Goal: Information Seeking & Learning: Find specific fact

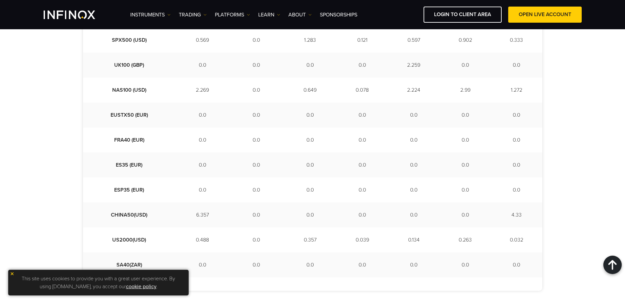
scroll to position [459, 0]
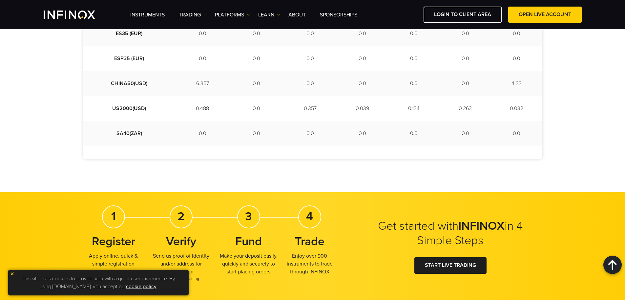
click at [12, 272] on img at bounding box center [12, 273] width 5 height 5
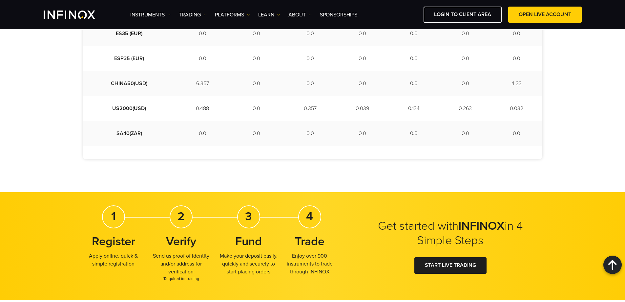
scroll to position [0, 0]
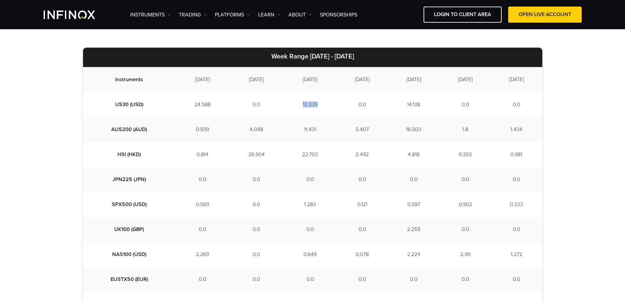
drag, startPoint x: 301, startPoint y: 104, endPoint x: 282, endPoint y: 102, distance: 19.1
click at [284, 102] on td "13.339" at bounding box center [310, 104] width 53 height 25
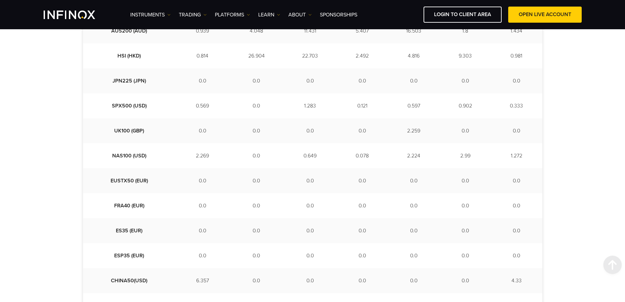
scroll to position [164, 0]
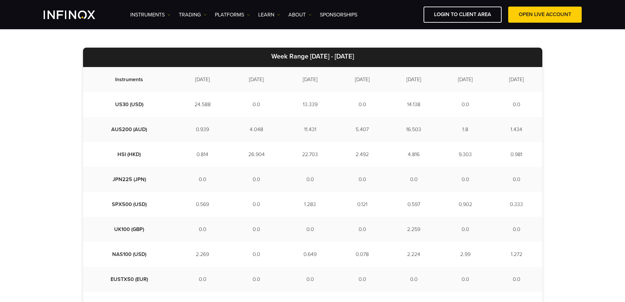
click at [351, 132] on td "5.407" at bounding box center [362, 129] width 51 height 25
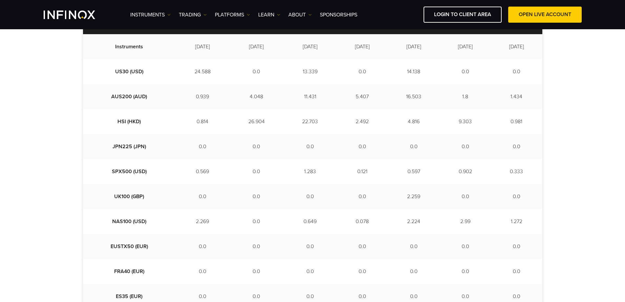
scroll to position [131, 0]
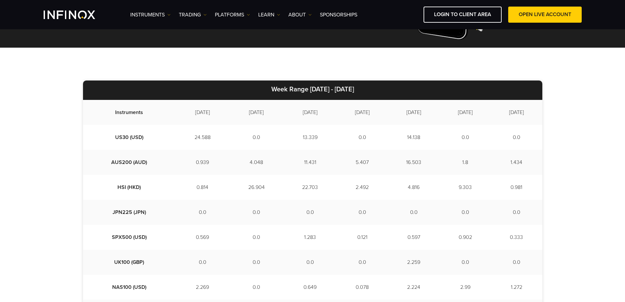
click at [458, 188] on td "9.303" at bounding box center [465, 187] width 51 height 25
click at [454, 165] on td "1.8" at bounding box center [465, 162] width 51 height 25
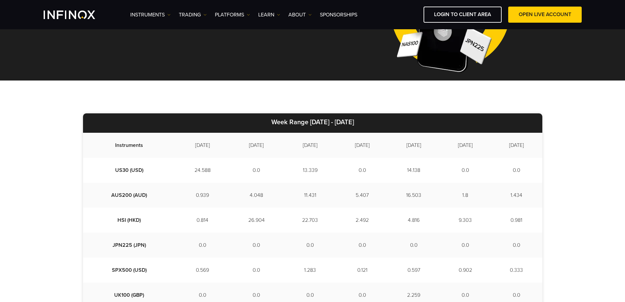
scroll to position [197, 0]
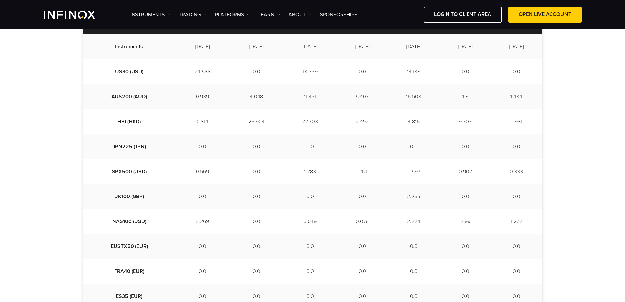
click at [297, 70] on td "13.339" at bounding box center [310, 71] width 53 height 25
